Goal: Task Accomplishment & Management: Use online tool/utility

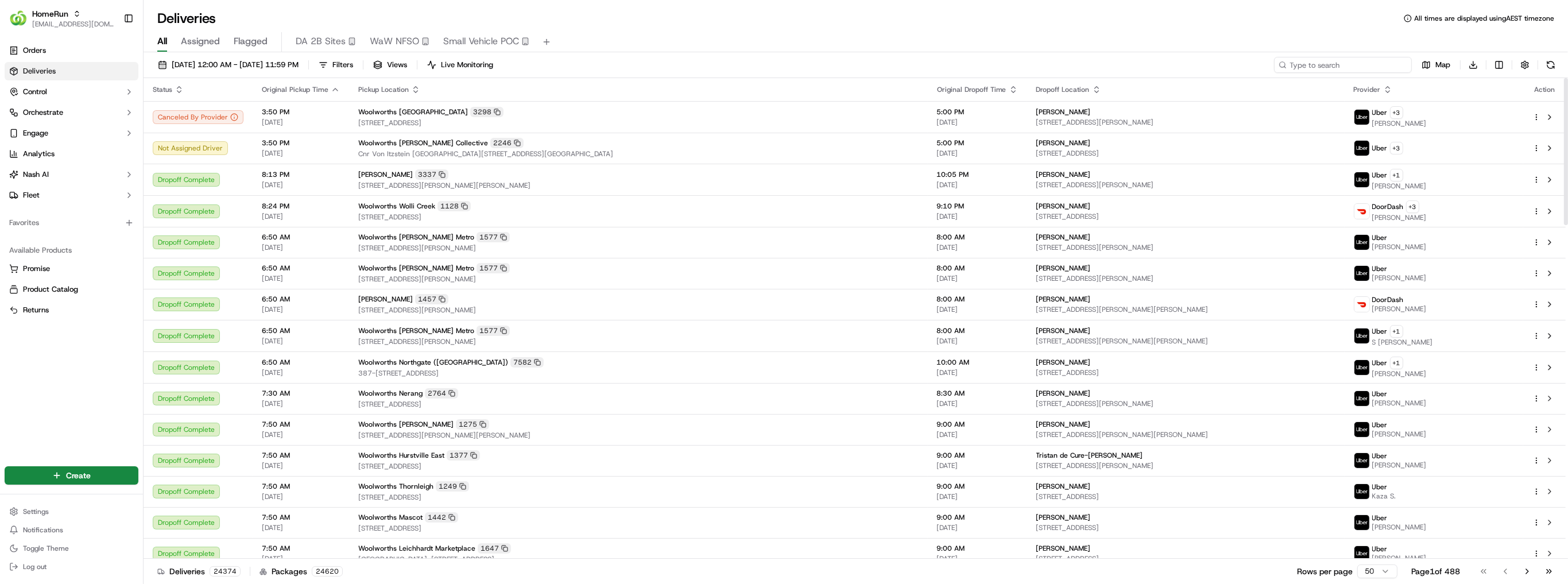
drag, startPoint x: 1323, startPoint y: 64, endPoint x: 1346, endPoint y: 67, distance: 23.2
click at [1329, 64] on input at bounding box center [1343, 65] width 138 height 16
click at [1346, 67] on input at bounding box center [1343, 65] width 138 height 16
paste input "bat_YxjRILydUZSyS4pPUPwr4A"
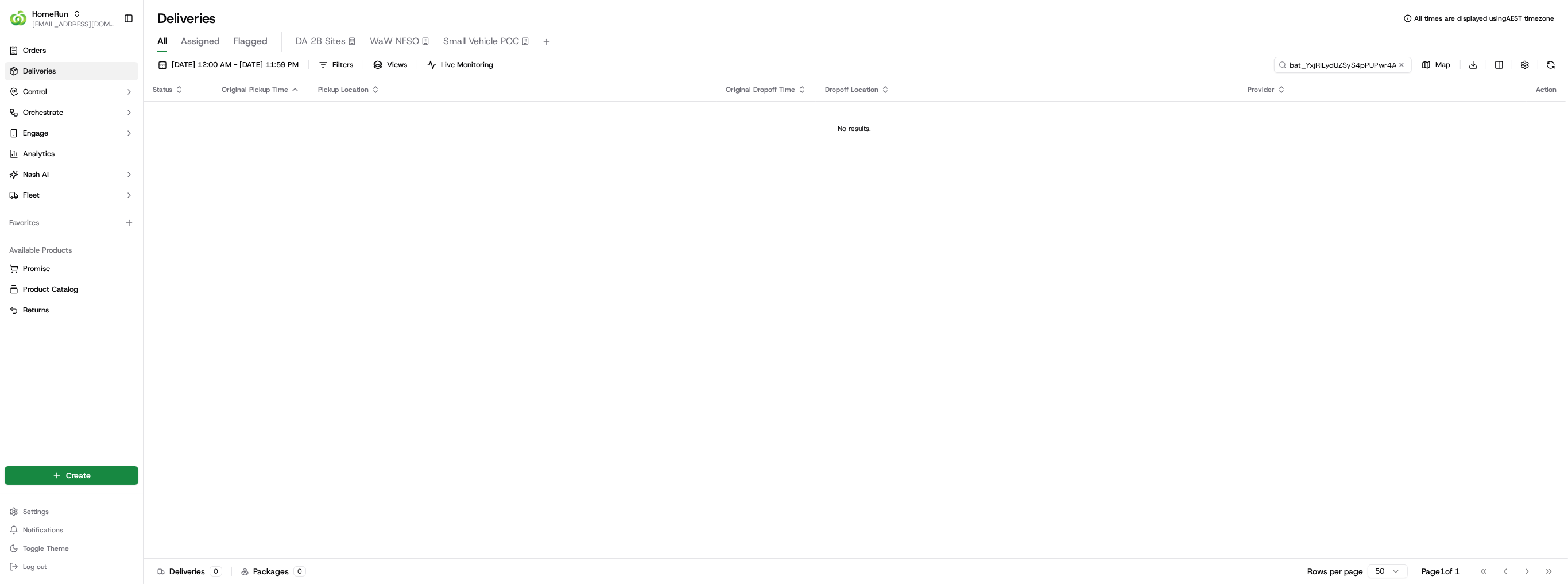
type input "bat_YxjRILydUZSyS4pPUPwr4A"
